Goal: Check status: Check status

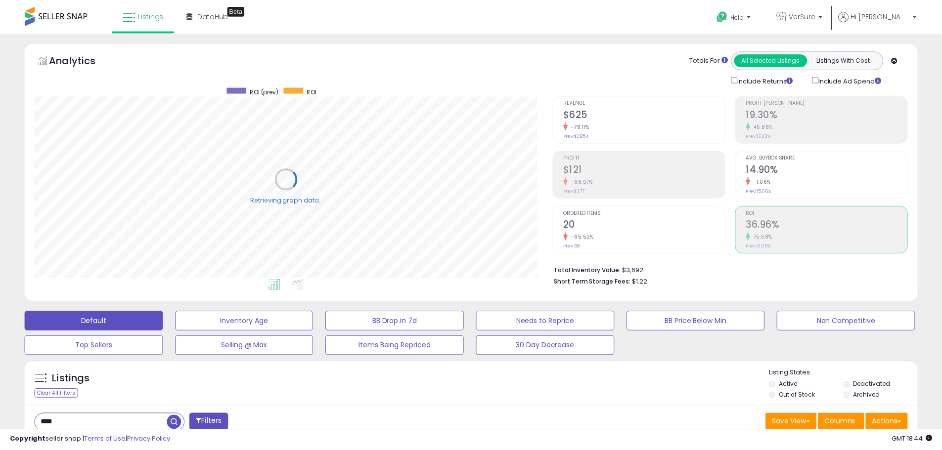
scroll to position [203, 522]
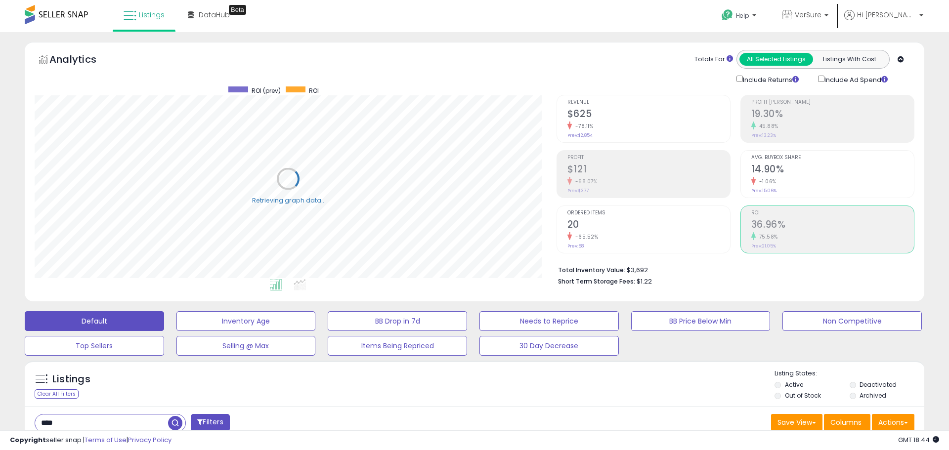
click at [711, 232] on div "-65.52%" at bounding box center [648, 236] width 163 height 9
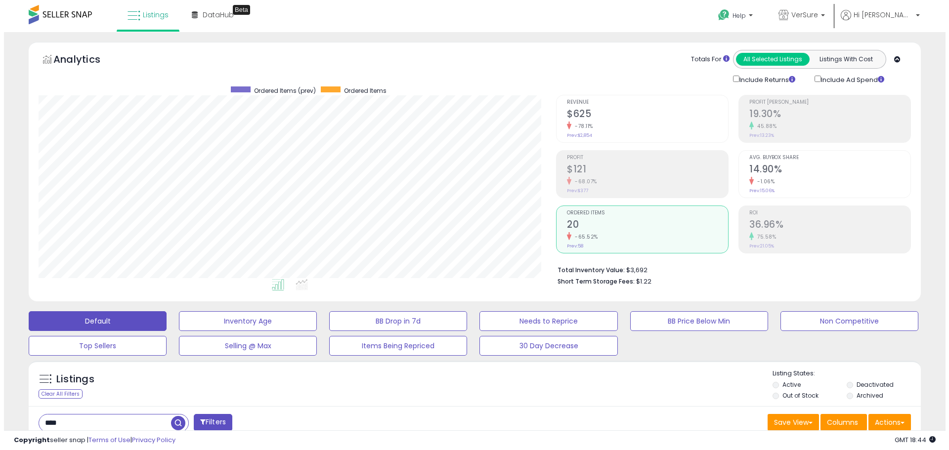
scroll to position [203, 517]
click at [842, 222] on h2 "36.96%" at bounding box center [825, 225] width 161 height 13
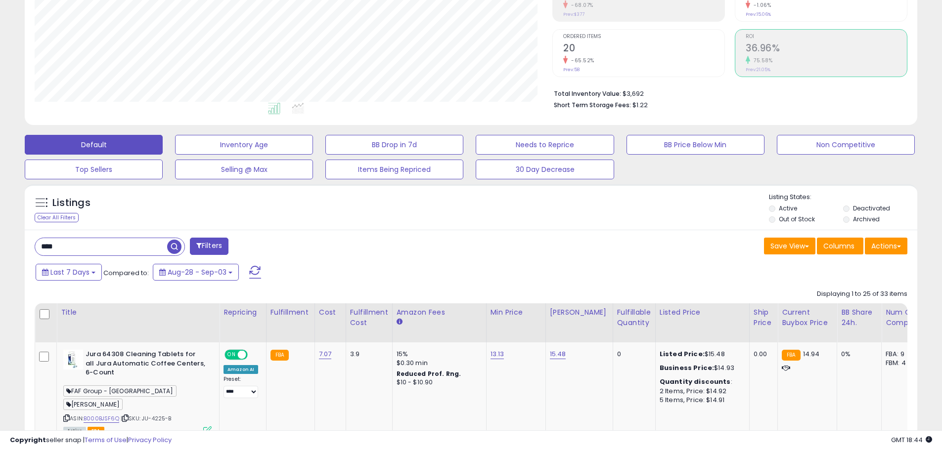
scroll to position [198, 0]
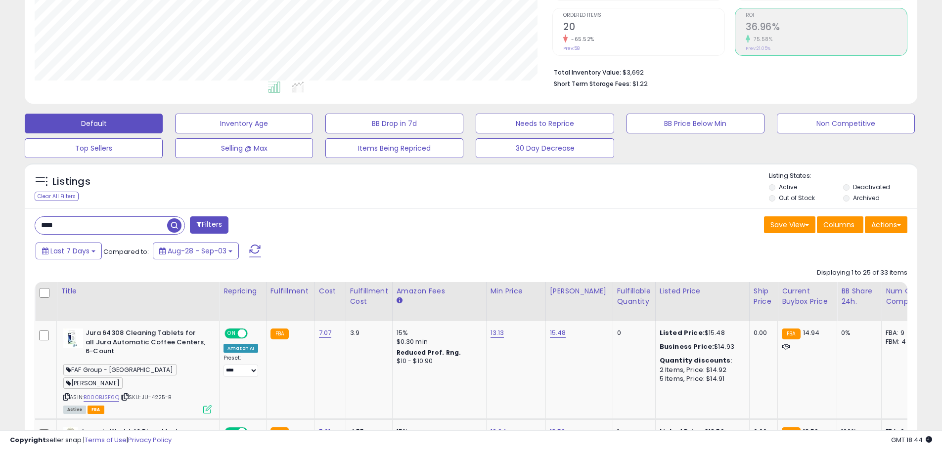
click at [316, 247] on div "Last 7 Days Compared to: Aug-28 - Sep-03" at bounding box center [360, 252] width 654 height 22
click at [87, 228] on input "****" at bounding box center [101, 225] width 132 height 17
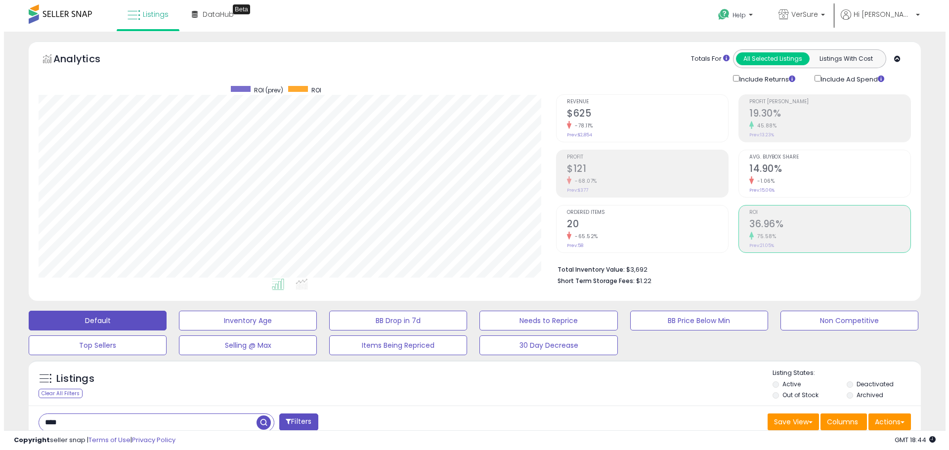
scroll to position [0, 0]
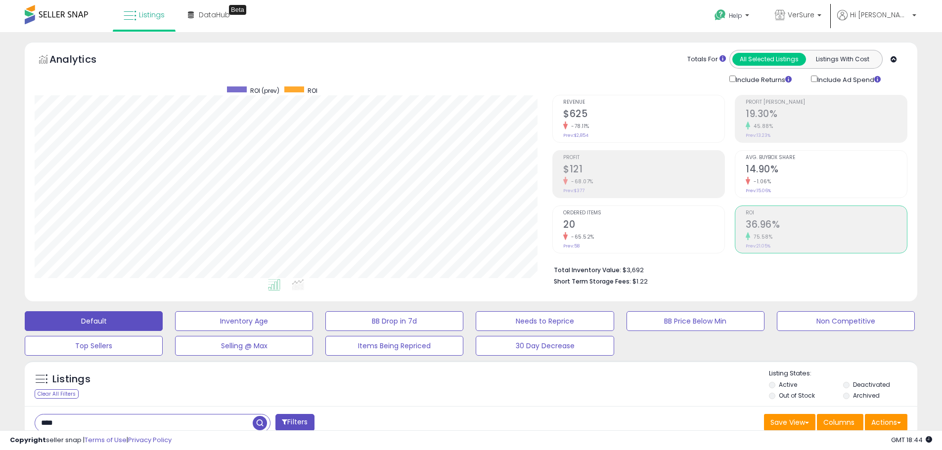
click at [621, 232] on div "-65.52%" at bounding box center [643, 236] width 161 height 9
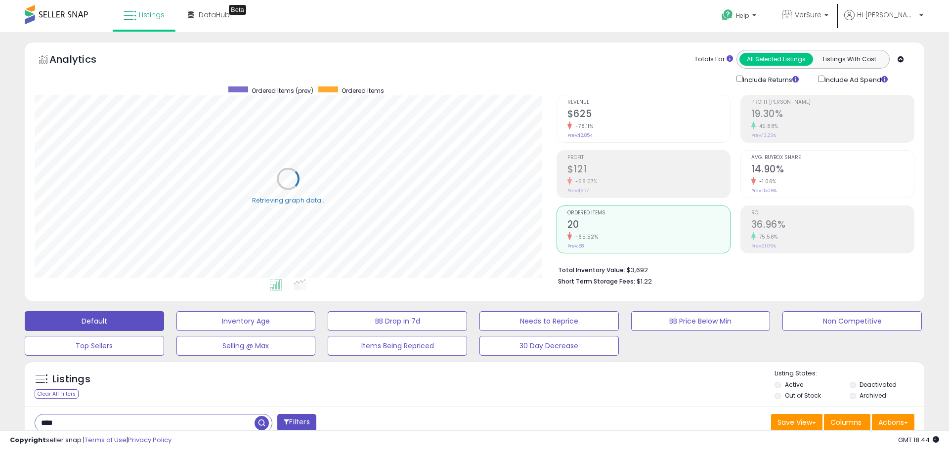
scroll to position [494064, 493745]
click at [828, 198] on ul "Profit [PERSON_NAME] 19.30% 45.88% Prev: 13.23% Avg. Buybox Share 14.90% -1.06%…" at bounding box center [827, 174] width 174 height 159
click at [797, 164] on h2 "14.90%" at bounding box center [825, 170] width 161 height 13
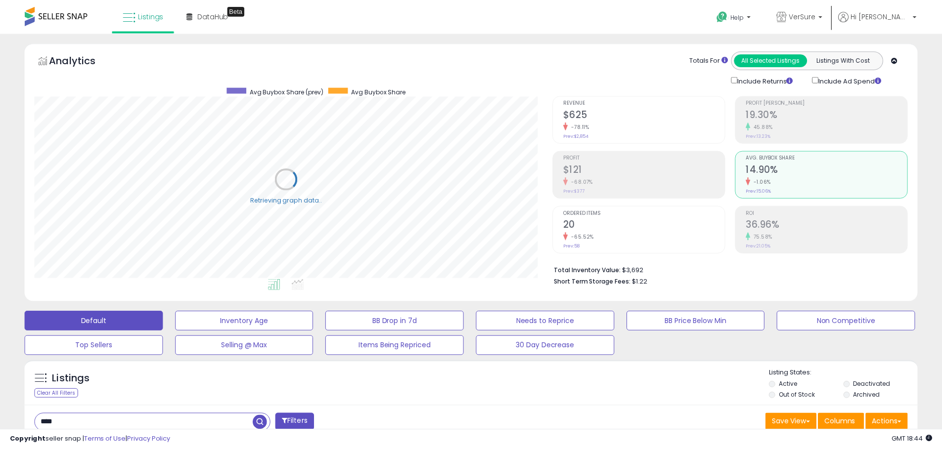
scroll to position [203, 522]
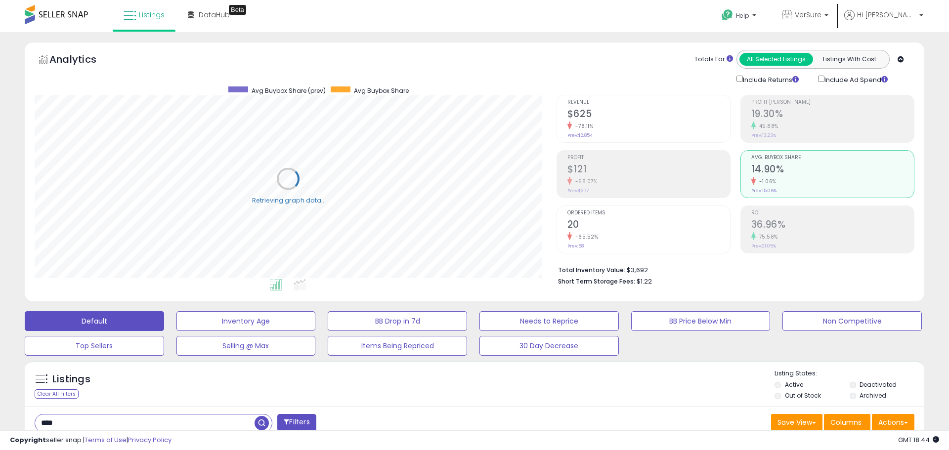
drag, startPoint x: 670, startPoint y: 172, endPoint x: 680, endPoint y: 130, distance: 42.2
click at [681, 165] on h2 "$121" at bounding box center [648, 170] width 163 height 13
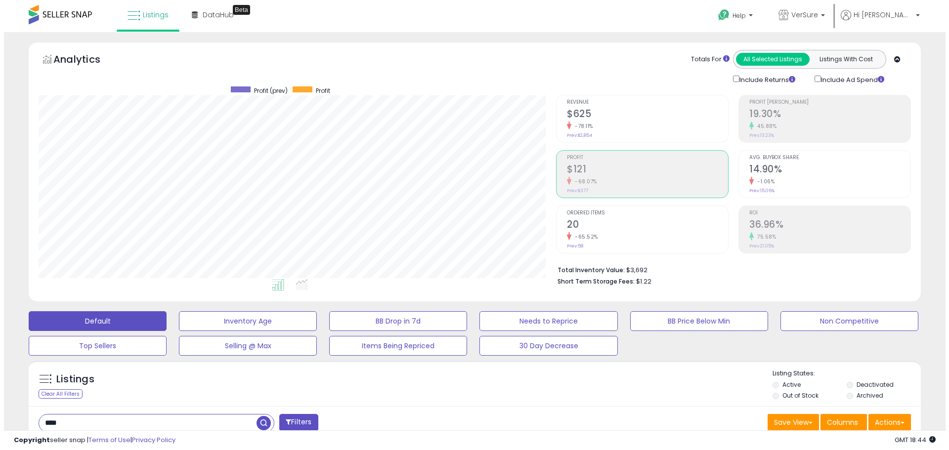
scroll to position [203, 517]
drag, startPoint x: 676, startPoint y: 122, endPoint x: 731, endPoint y: 113, distance: 55.2
click at [731, 85] on div "Revenue $625 -78.11% Prev: $2,854 Profit $121 -68.07% 20" at bounding box center [729, 85] width 355 height 0
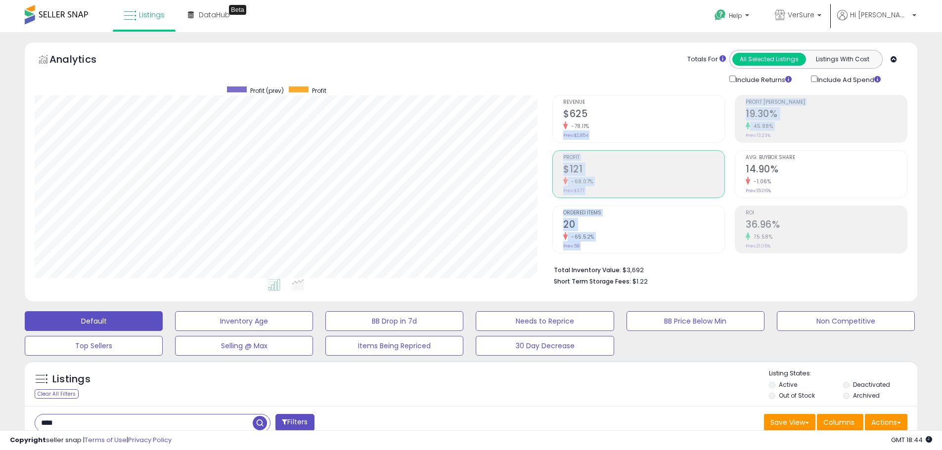
click at [817, 112] on h2 "19.30%" at bounding box center [825, 114] width 161 height 13
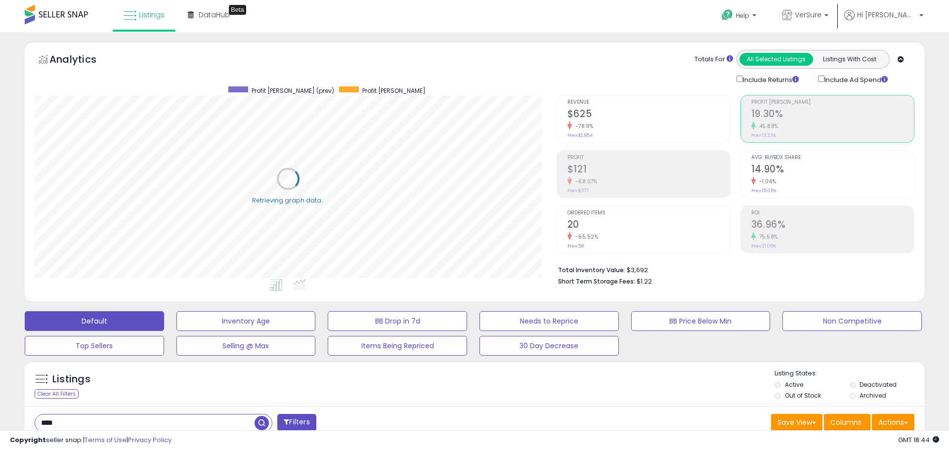
scroll to position [494064, 493745]
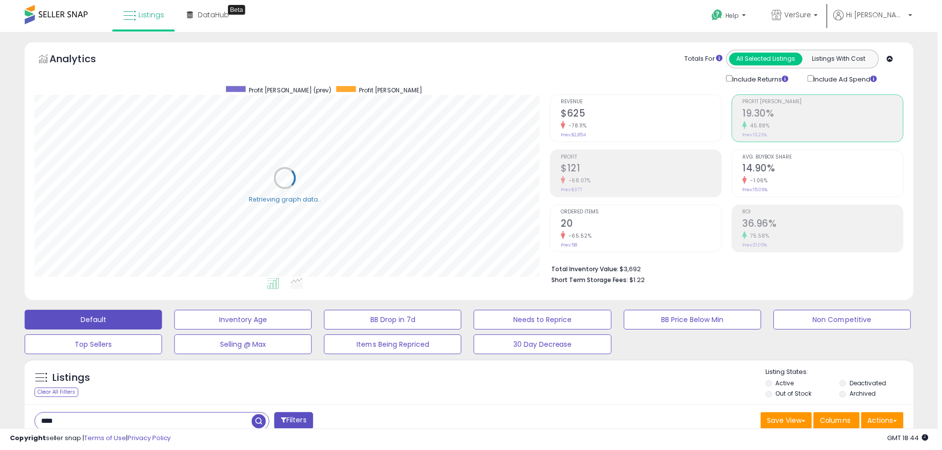
click at [671, 116] on h2 "$625" at bounding box center [643, 114] width 161 height 13
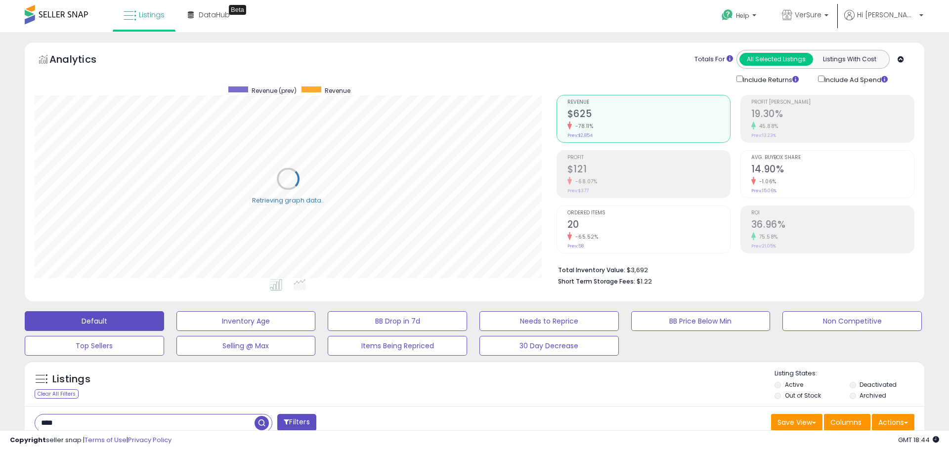
scroll to position [494064, 493750]
click at [783, 226] on h2 "36.96%" at bounding box center [825, 225] width 161 height 13
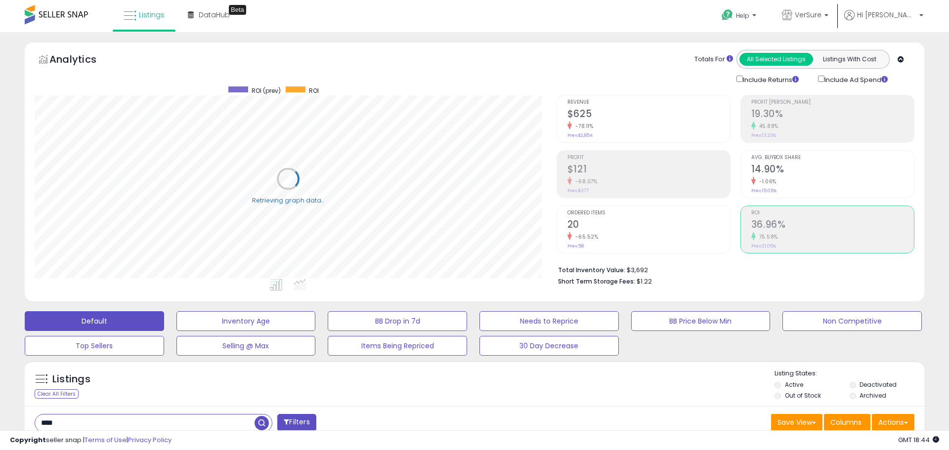
scroll to position [494064, 493745]
click at [634, 230] on h2 "20" at bounding box center [648, 225] width 163 height 13
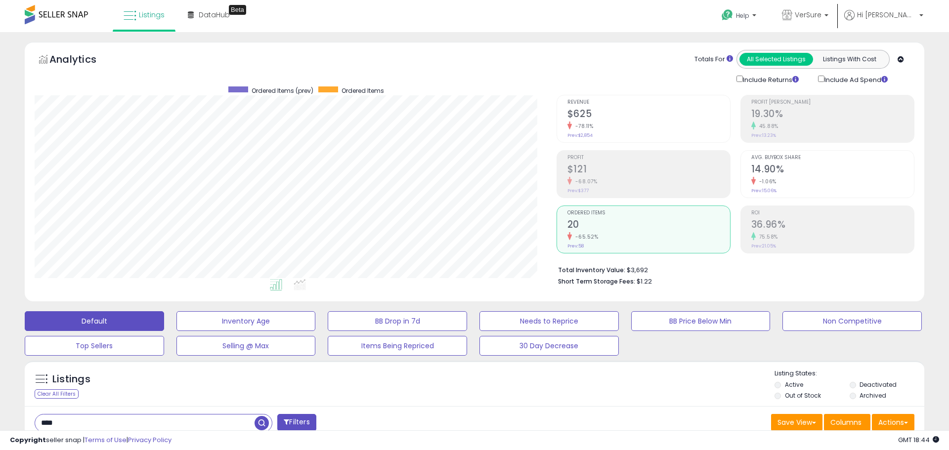
scroll to position [494064, 493750]
click at [779, 229] on h2 "36.96%" at bounding box center [825, 225] width 161 height 13
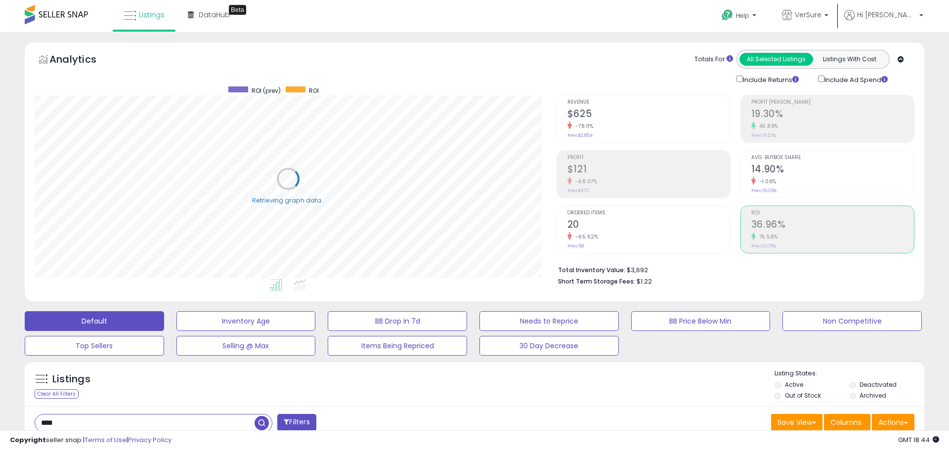
scroll to position [0, 0]
